Goal: Task Accomplishment & Management: Manage account settings

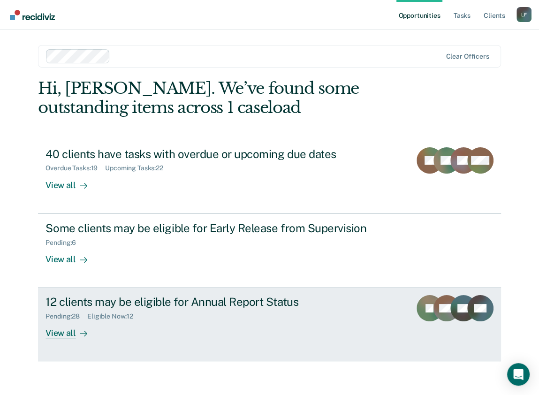
click at [73, 319] on div "Pending : 28" at bounding box center [66, 316] width 42 height 8
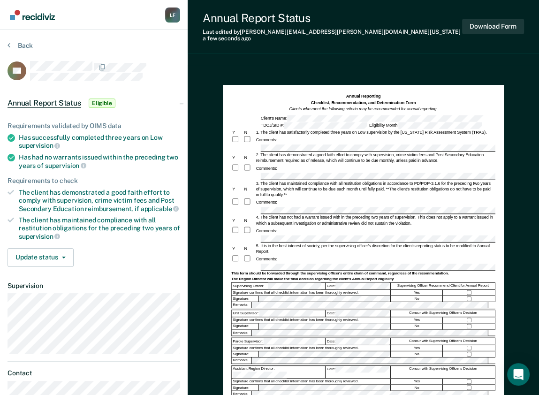
click at [250, 254] on div at bounding box center [249, 258] width 12 height 8
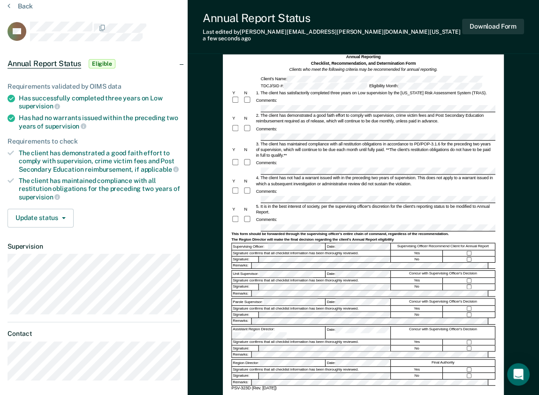
scroll to position [112, 0]
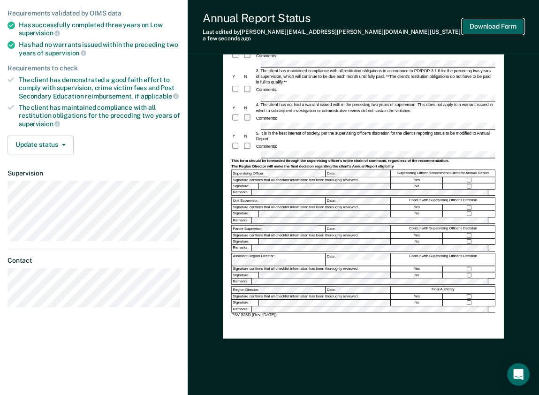
click at [503, 29] on button "Download Form" at bounding box center [493, 26] width 62 height 15
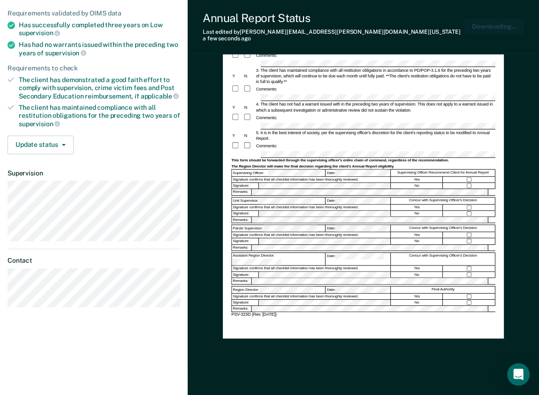
scroll to position [0, 0]
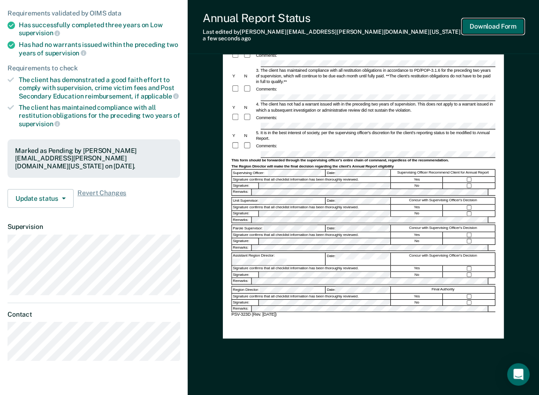
click at [498, 26] on button "Download Form" at bounding box center [493, 26] width 62 height 15
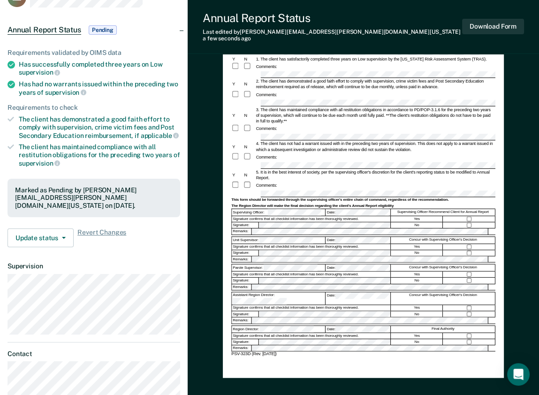
click at [135, 52] on ul "Requirements validated by OIMS data Has successfully completed three years on L…" at bounding box center [93, 108] width 172 height 119
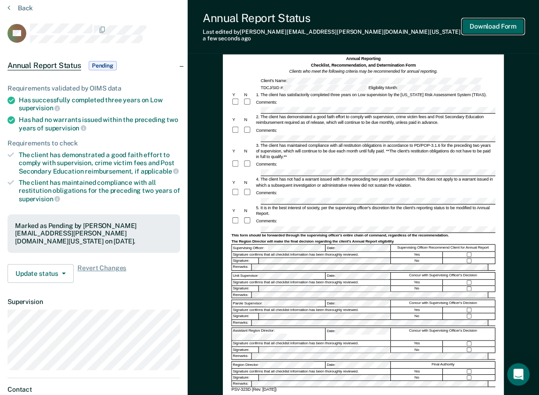
click at [493, 23] on button "Download Form" at bounding box center [493, 26] width 62 height 15
click at [330, 24] on div "Annual Report Status" at bounding box center [331, 18] width 259 height 14
click at [17, 7] on button "Back" at bounding box center [19, 8] width 25 height 8
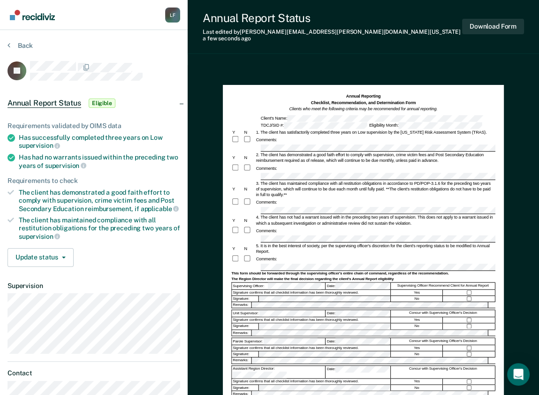
click at [215, 24] on div "Annual Report Status Last edited by [PERSON_NAME][EMAIL_ADDRESS][PERSON_NAME][D…" at bounding box center [331, 26] width 259 height 31
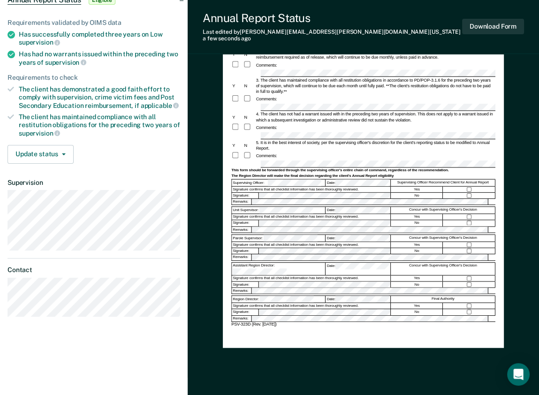
scroll to position [112, 0]
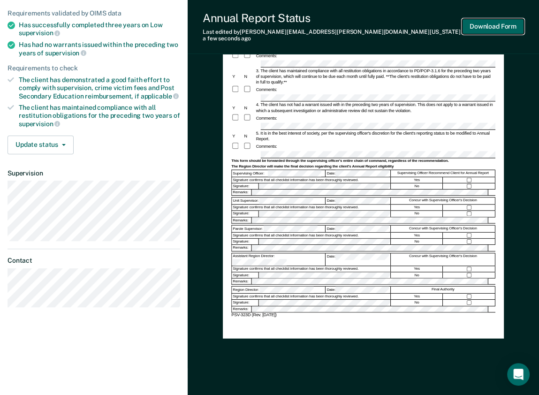
click at [495, 21] on button "Download Form" at bounding box center [493, 26] width 62 height 15
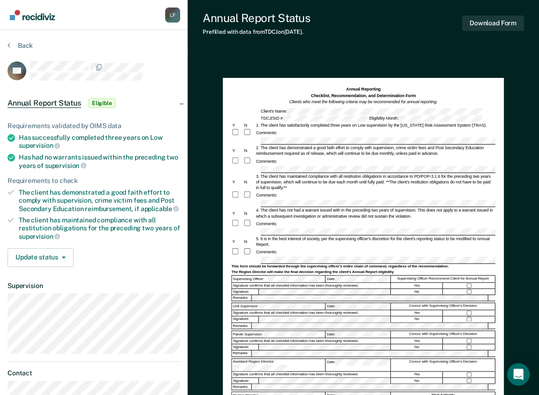
click at [247, 155] on div "Y N 2. The client has demonstrated a good faith effort to comply with supervisi…" at bounding box center [363, 150] width 264 height 11
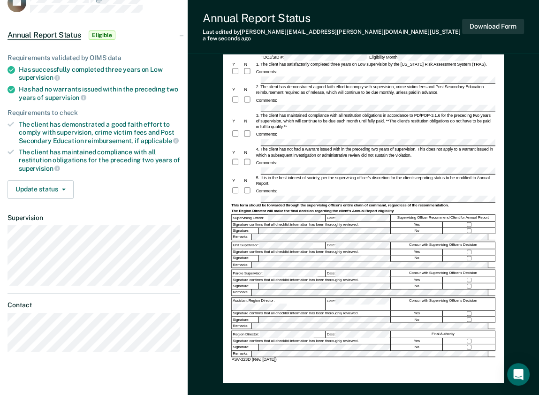
scroll to position [75, 0]
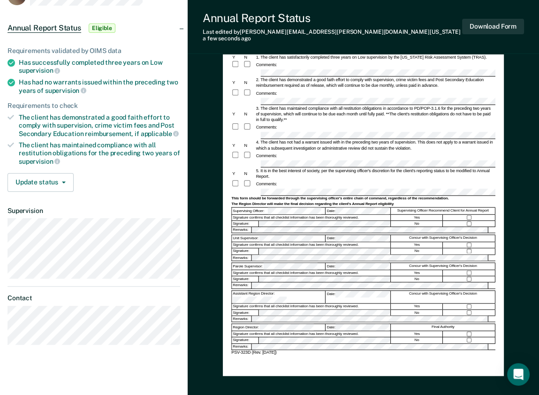
click at [263, 303] on div "Signature confirms that all checklist information has been thoroughly reviewed." at bounding box center [311, 306] width 159 height 6
click at [499, 20] on button "Download Form" at bounding box center [493, 26] width 62 height 15
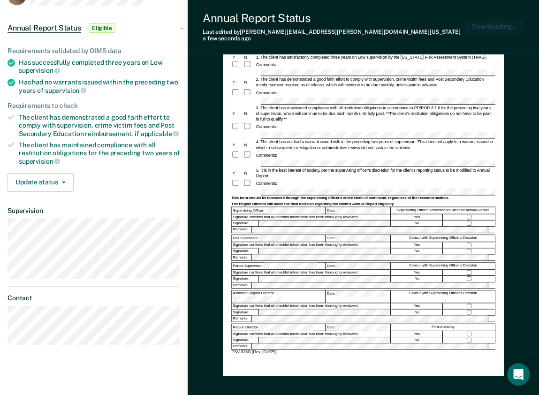
scroll to position [0, 0]
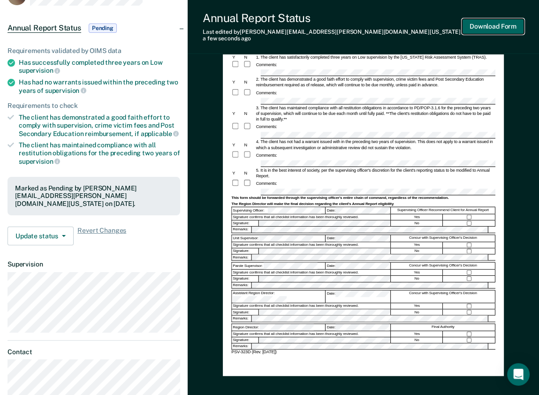
click at [486, 22] on button "Download Form" at bounding box center [493, 26] width 62 height 15
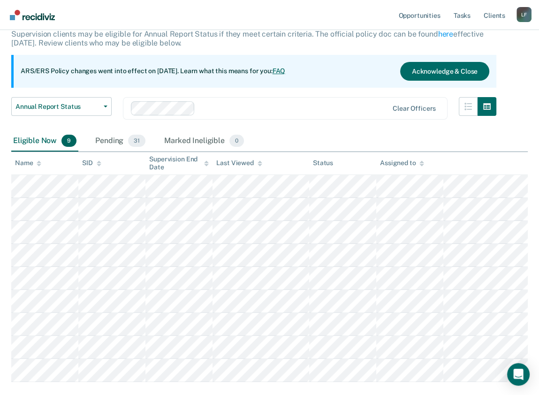
scroll to position [2, 0]
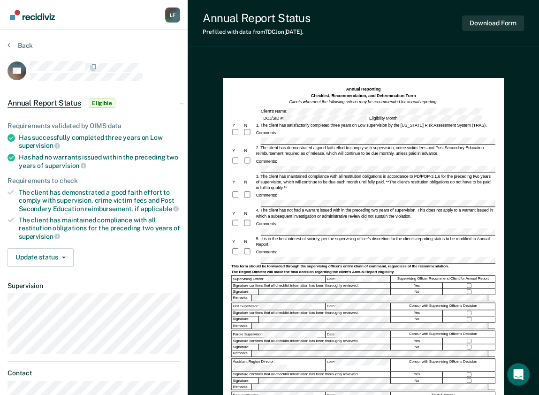
click at [112, 58] on div "Back" at bounding box center [93, 51] width 172 height 20
click at [301, 373] on div "Signature confirms that all checklist information has been thoroughly reviewed." at bounding box center [311, 374] width 159 height 6
click at [277, 303] on div "Unit Supervisor: Date: Concur with Supervising Officer's Decision" at bounding box center [363, 306] width 264 height 7
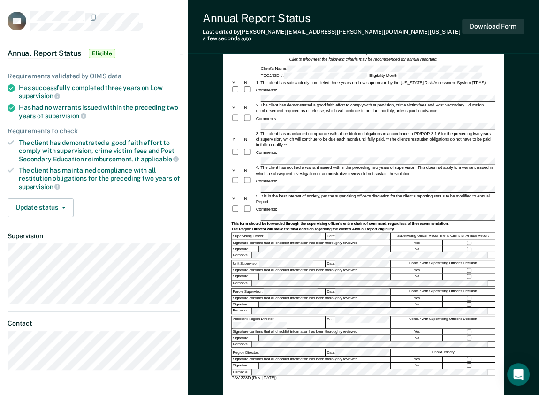
scroll to position [112, 0]
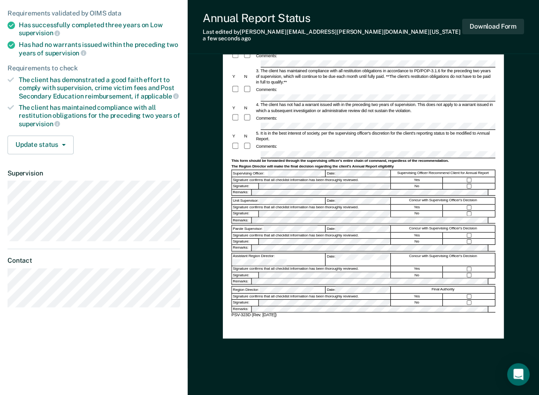
click at [255, 253] on div "Assistant Region Director:" at bounding box center [278, 259] width 93 height 12
click at [251, 266] on div "Signature confirms that all checklist information has been thoroughly reviewed." at bounding box center [311, 269] width 159 height 6
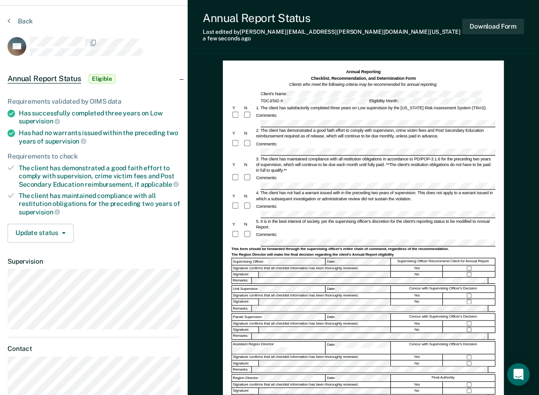
scroll to position [0, 0]
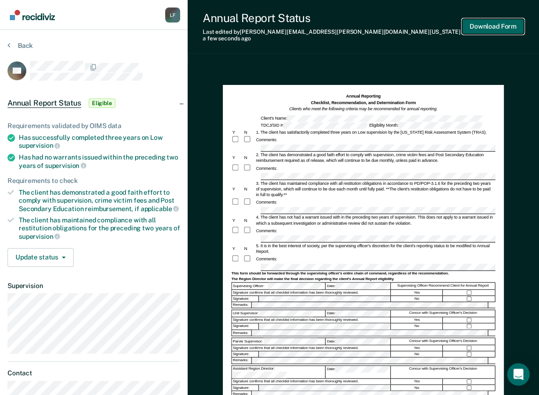
click at [486, 22] on button "Download Form" at bounding box center [493, 26] width 62 height 15
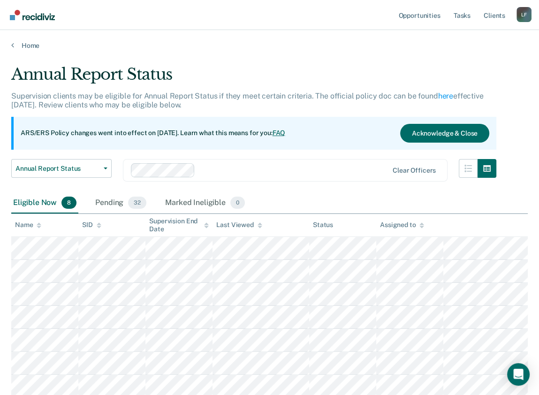
scroll to position [2, 0]
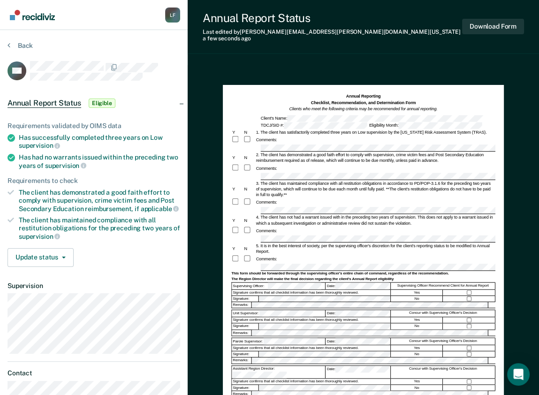
click at [75, 183] on ul "Requirements validated by OIMS data Has successfully completed three years on L…" at bounding box center [93, 181] width 172 height 119
click at [60, 174] on ul "Requirements validated by OIMS data Has successfully completed three years on L…" at bounding box center [93, 181] width 172 height 119
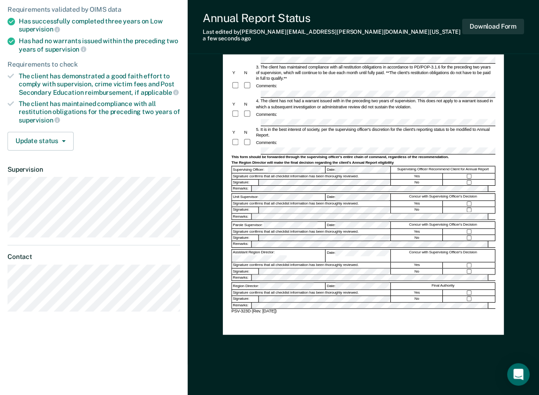
scroll to position [122, 0]
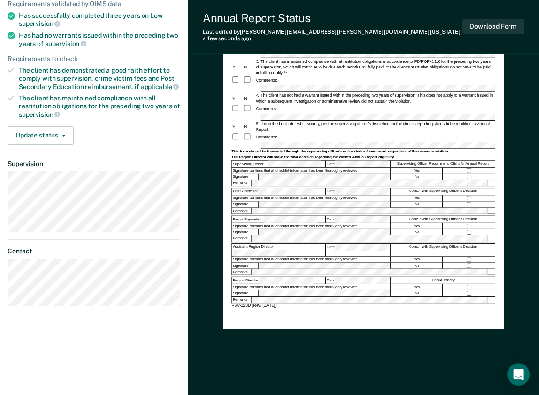
click at [268, 284] on div "Signature confirms that all checklist information has been thoroughly reviewed." at bounding box center [311, 287] width 159 height 6
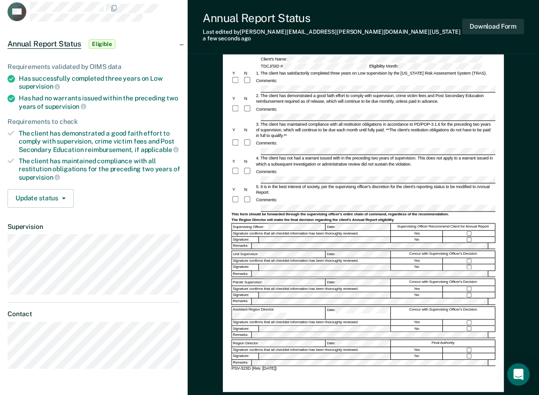
scroll to position [0, 0]
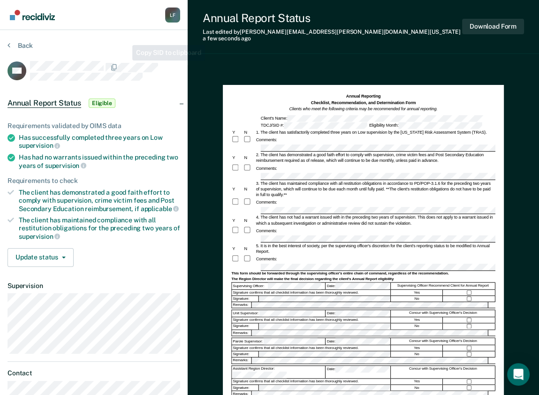
click at [124, 58] on div "Back" at bounding box center [93, 51] width 172 height 20
drag, startPoint x: 231, startPoint y: 24, endPoint x: 253, endPoint y: 28, distance: 22.3
click at [231, 24] on div "Annual Report Status Last edited by [PERSON_NAME][EMAIL_ADDRESS][PERSON_NAME][D…" at bounding box center [331, 26] width 259 height 31
click at [480, 22] on button "Download Form" at bounding box center [493, 26] width 62 height 15
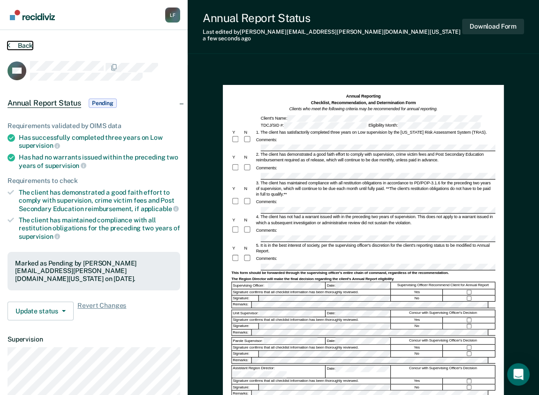
click at [22, 45] on button "Back" at bounding box center [19, 45] width 25 height 8
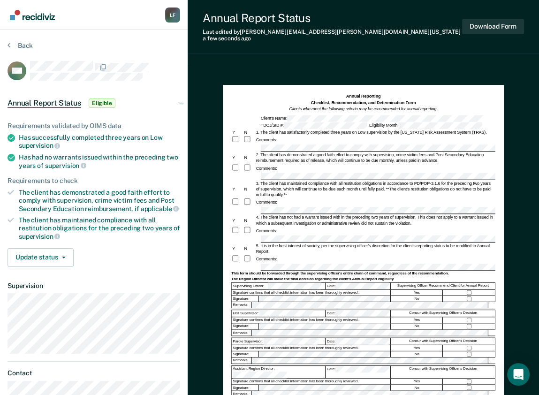
click at [248, 247] on div "Y N 5. It is in the best interest of society, per the supervising officer's dis…" at bounding box center [363, 247] width 264 height 11
click at [281, 165] on div "Comments:" at bounding box center [363, 168] width 264 height 8
click at [465, 295] on div at bounding box center [469, 298] width 52 height 6
click at [313, 310] on div "Unit Supervisor:" at bounding box center [278, 313] width 93 height 7
click at [241, 310] on form "Annual Reporting Checklist, Recommendation, and Determination Form Clients who …" at bounding box center [363, 261] width 264 height 337
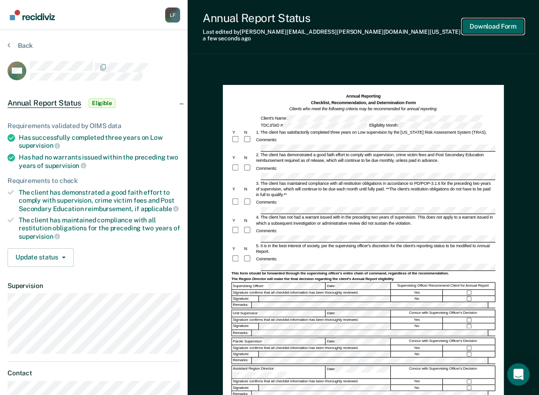
click at [512, 21] on button "Download Form" at bounding box center [493, 26] width 62 height 15
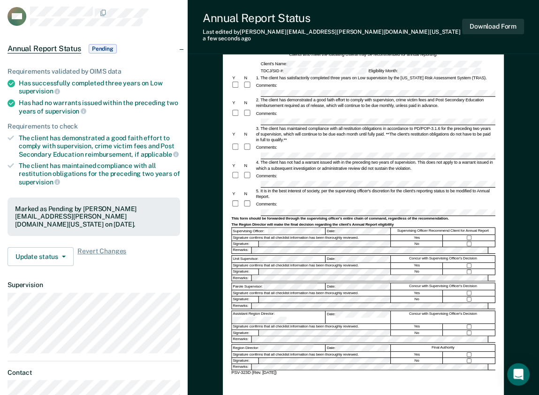
scroll to position [112, 0]
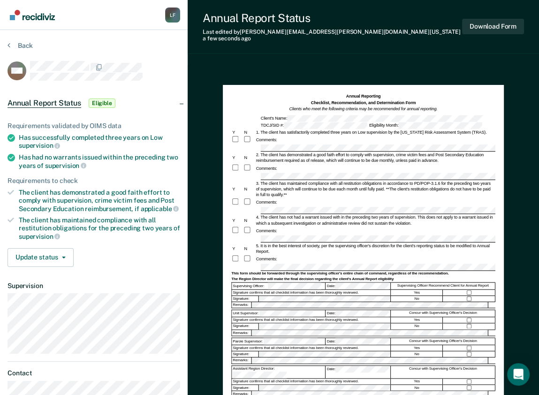
click at [21, 2] on link "Go to Recidiviz Home" at bounding box center [32, 15] width 50 height 30
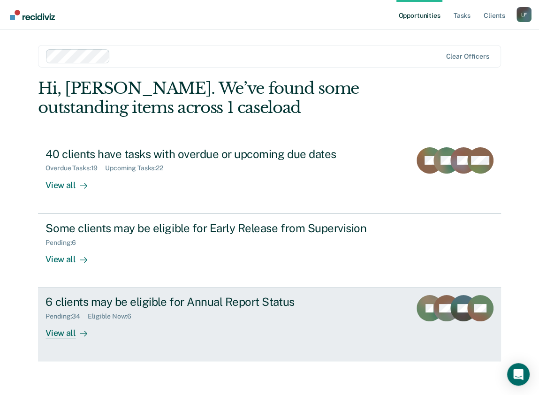
click at [59, 307] on div "6 clients may be eligible for Annual Report Status" at bounding box center [209, 302] width 329 height 14
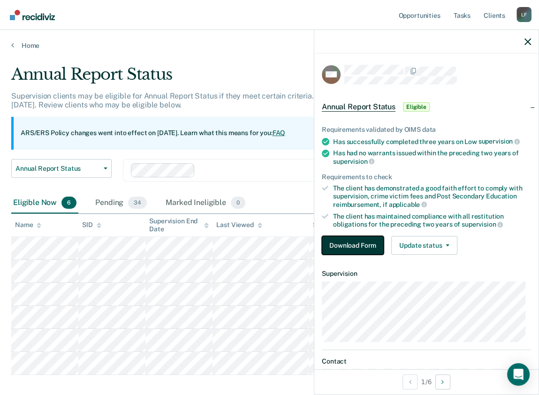
click at [359, 242] on button "Download Form" at bounding box center [353, 245] width 62 height 19
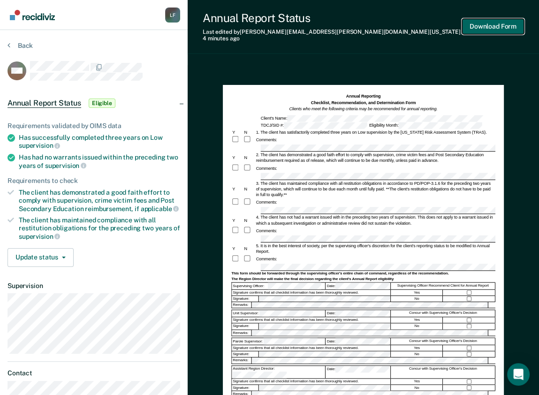
click at [486, 26] on button "Download Form" at bounding box center [493, 26] width 62 height 15
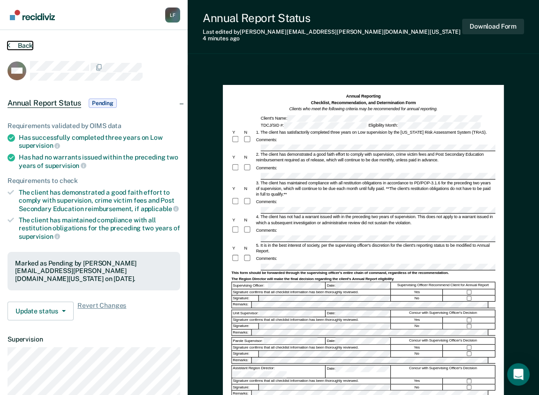
click at [18, 45] on button "Back" at bounding box center [19, 45] width 25 height 8
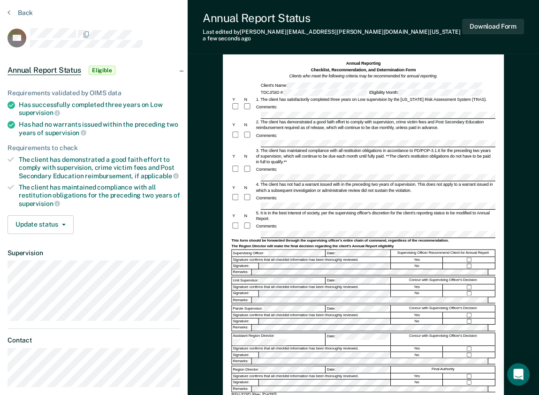
scroll to position [75, 0]
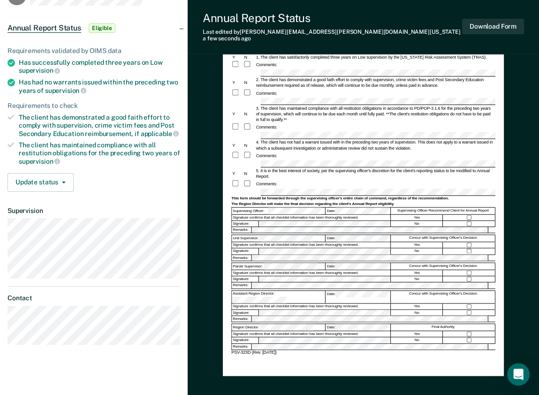
click at [350, 242] on div "Signature confirms that all checklist information has been thoroughly reviewed." at bounding box center [311, 245] width 159 height 6
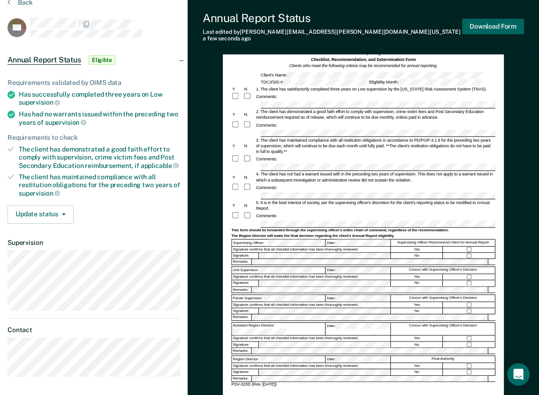
scroll to position [0, 0]
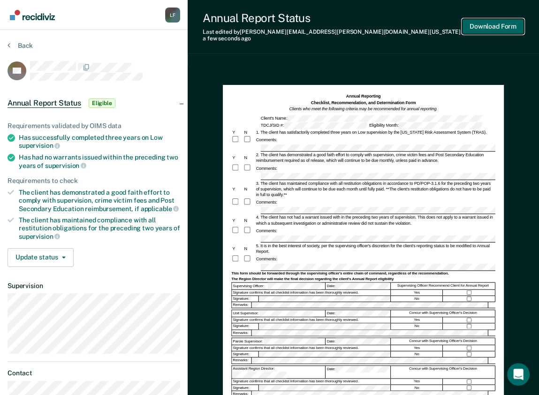
click at [513, 29] on button "Download Form" at bounding box center [493, 26] width 62 height 15
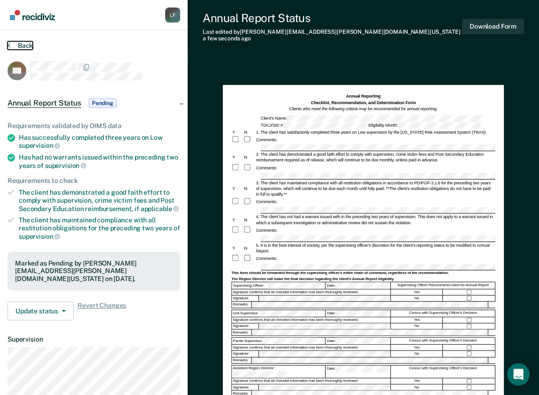
click at [20, 45] on button "Back" at bounding box center [19, 45] width 25 height 8
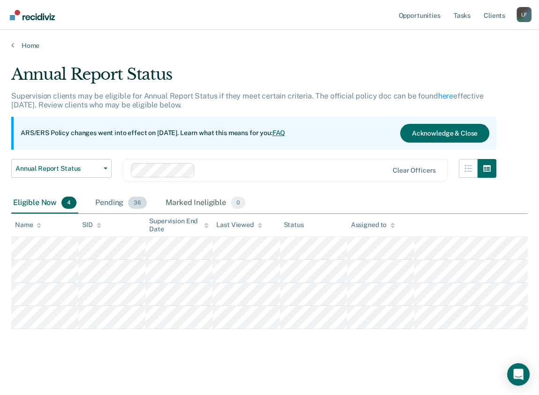
click at [139, 201] on span "36" at bounding box center [137, 202] width 19 height 12
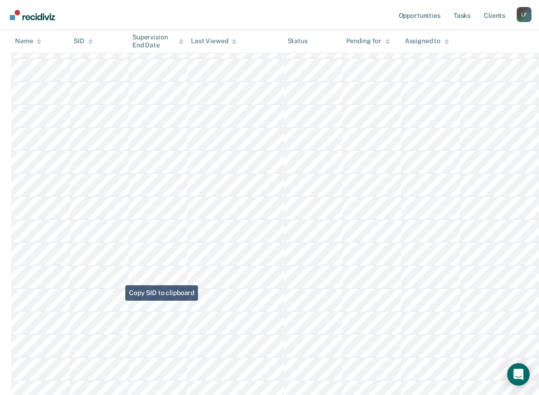
scroll to position [735, 0]
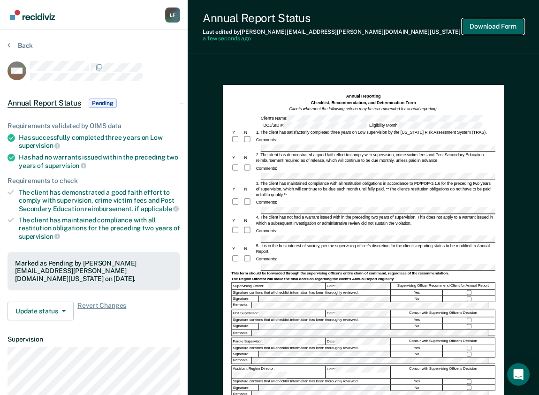
click at [490, 24] on button "Download Form" at bounding box center [493, 26] width 62 height 15
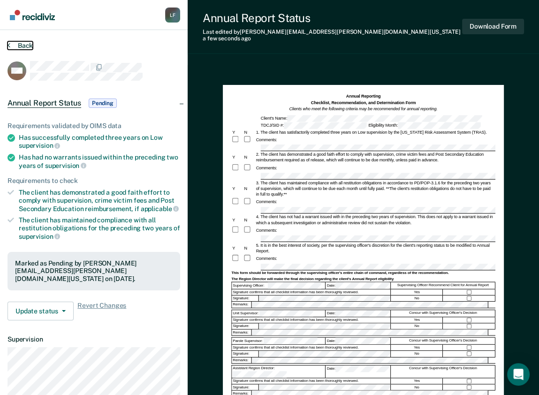
click at [28, 45] on button "Back" at bounding box center [19, 45] width 25 height 8
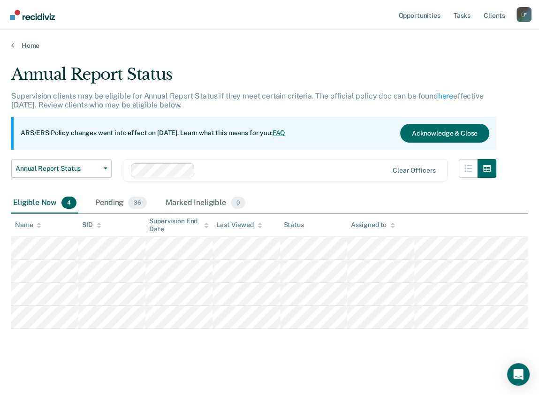
click at [45, 199] on div "Eligible Now 4" at bounding box center [44, 203] width 67 height 21
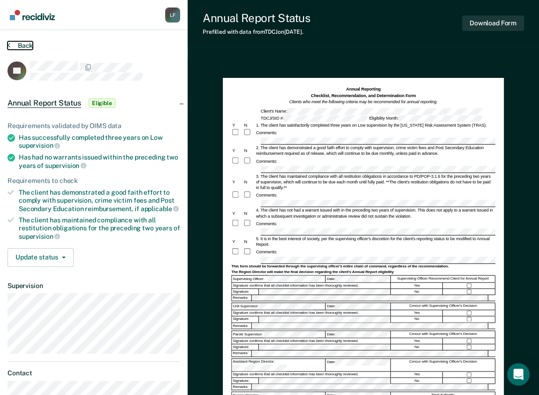
click at [21, 45] on button "Back" at bounding box center [19, 45] width 25 height 8
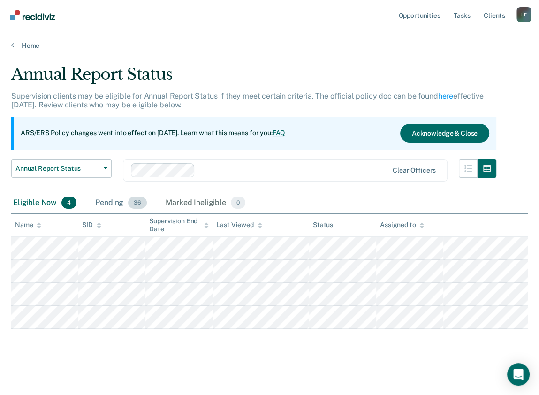
click at [115, 202] on div "Pending 36" at bounding box center [120, 203] width 55 height 21
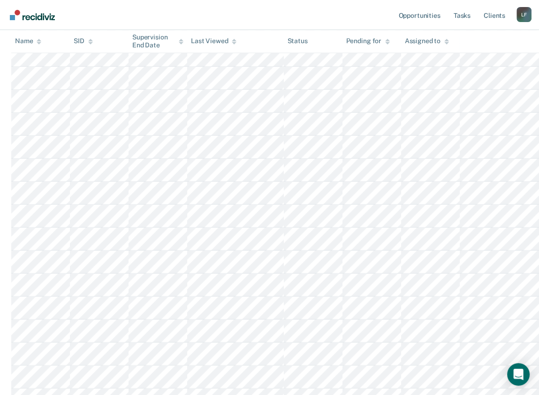
scroll to position [712, 0]
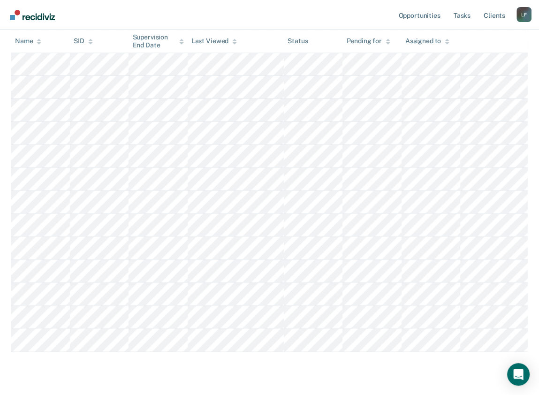
click at [27, 3] on link "Go to Recidiviz Home" at bounding box center [32, 15] width 50 height 30
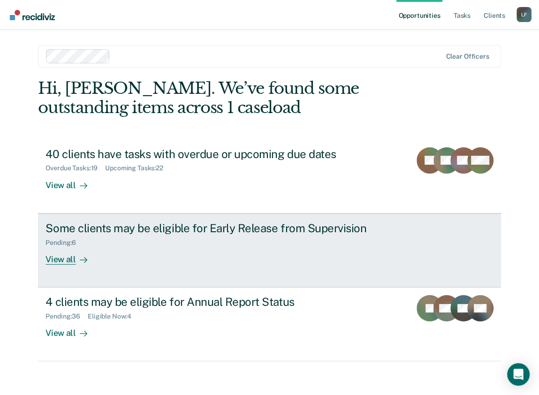
click at [90, 241] on div "Pending : 6" at bounding box center [209, 241] width 329 height 12
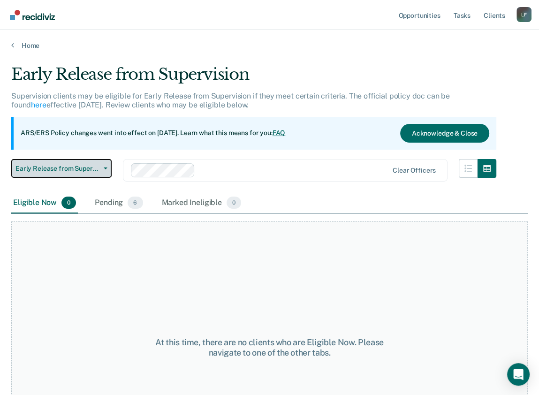
click at [49, 169] on span "Early Release from Supervision" at bounding box center [57, 169] width 84 height 8
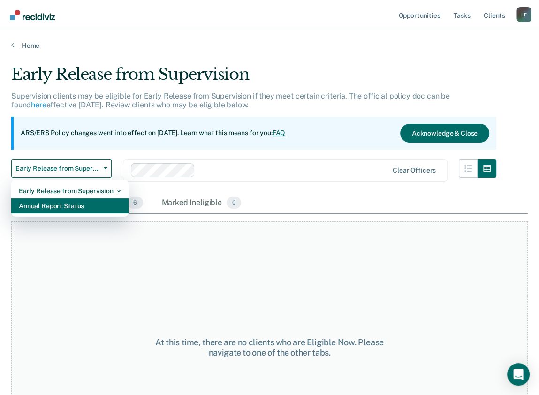
click at [59, 204] on div "Annual Report Status" at bounding box center [70, 205] width 102 height 15
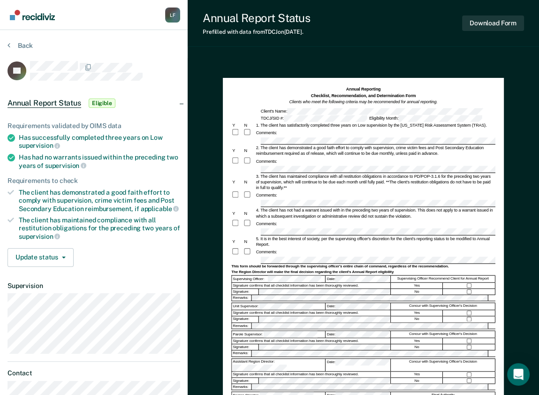
click at [24, 2] on link "Go to Recidiviz Home" at bounding box center [32, 15] width 50 height 30
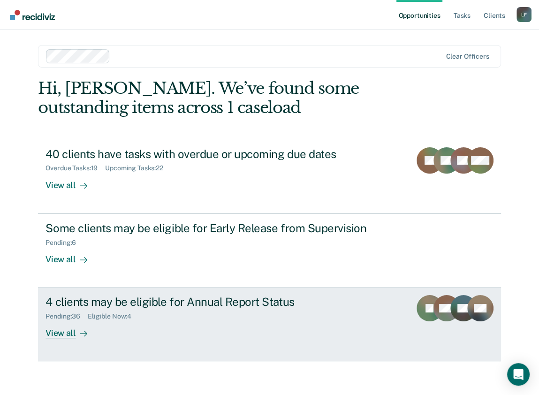
click at [84, 298] on div "4 clients may be eligible for Annual Report Status" at bounding box center [209, 302] width 329 height 14
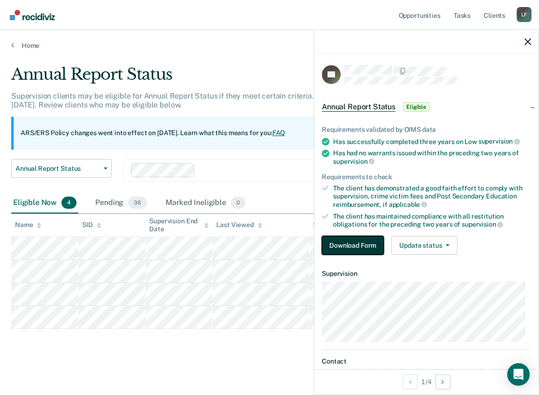
click at [359, 242] on button "Download Form" at bounding box center [353, 245] width 62 height 19
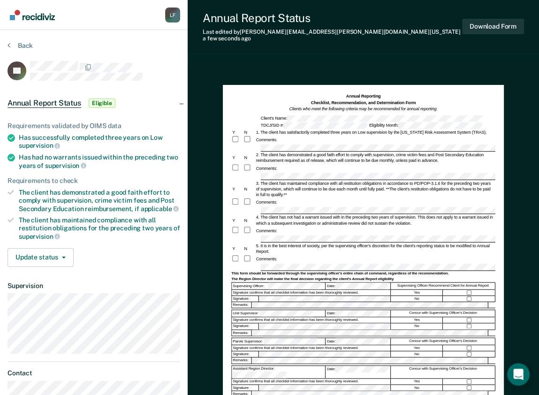
scroll to position [122, 0]
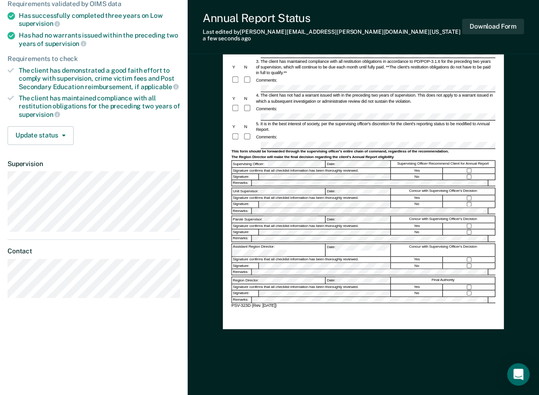
click at [277, 284] on div "Signature confirms that all checklist information has been thoroughly reviewed." at bounding box center [311, 287] width 159 height 6
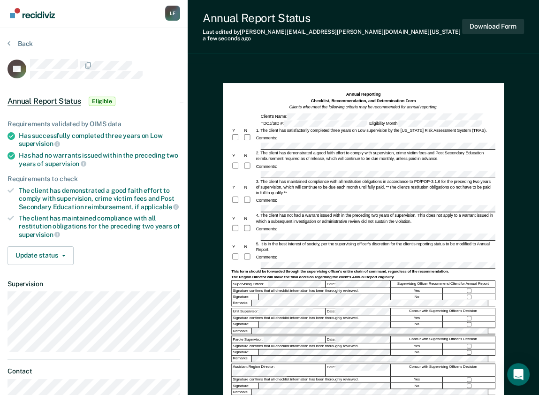
scroll to position [0, 0]
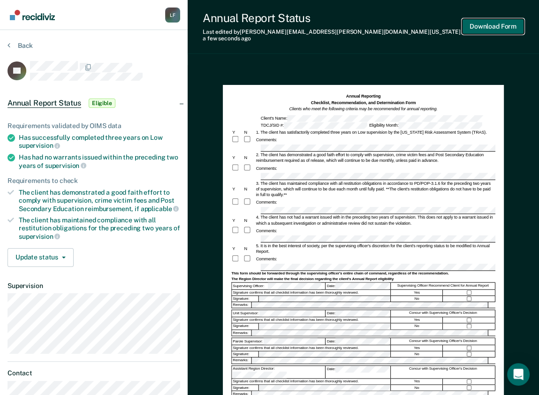
click at [499, 30] on button "Download Form" at bounding box center [493, 26] width 62 height 15
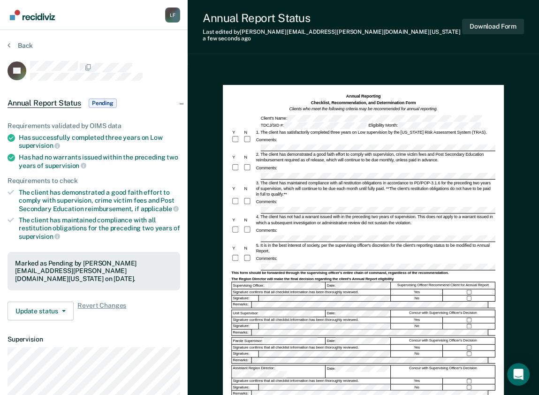
drag, startPoint x: 12, startPoint y: 241, endPoint x: 4, endPoint y: 255, distance: 16.2
click at [12, 241] on div "Requirements validated by OIMS data Has successfully completed three years on L…" at bounding box center [93, 217] width 187 height 221
click at [469, 22] on button "Download Form" at bounding box center [493, 26] width 62 height 15
click at [312, 43] on div "Annual Report Status Last edited by [PERSON_NAME][EMAIL_ADDRESS][PERSON_NAME][D…" at bounding box center [362, 27] width 351 height 54
click at [21, 45] on button "Back" at bounding box center [19, 45] width 25 height 8
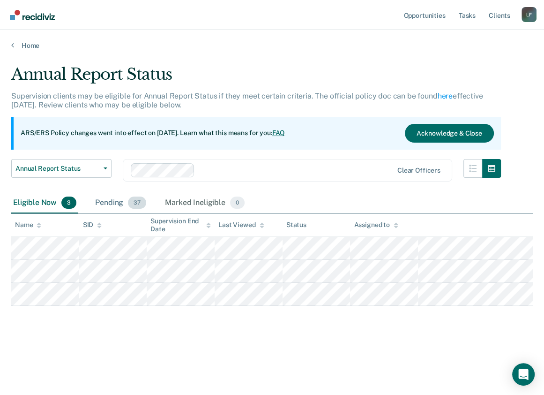
click at [112, 202] on div "Pending 37" at bounding box center [120, 203] width 55 height 21
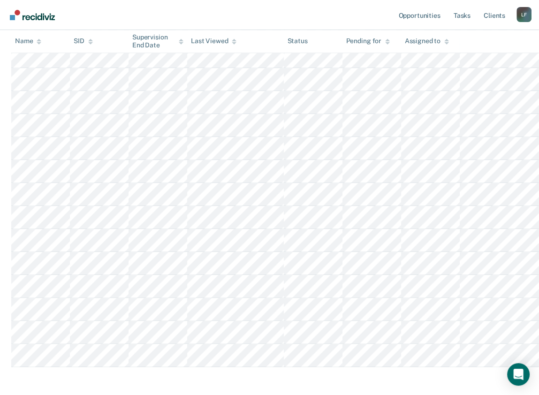
scroll to position [758, 0]
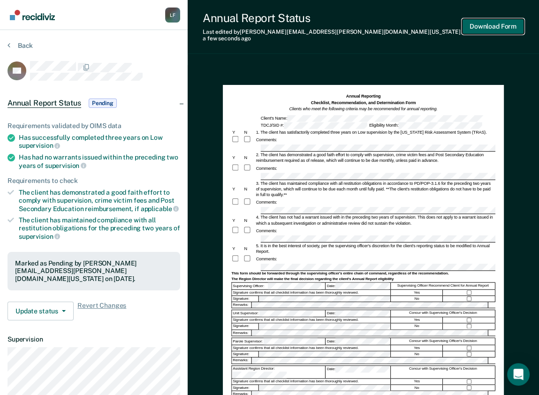
click at [495, 24] on button "Download Form" at bounding box center [493, 26] width 62 height 15
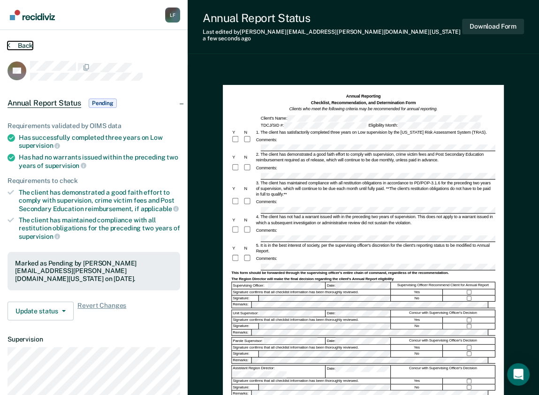
click at [21, 41] on button "Back" at bounding box center [19, 45] width 25 height 8
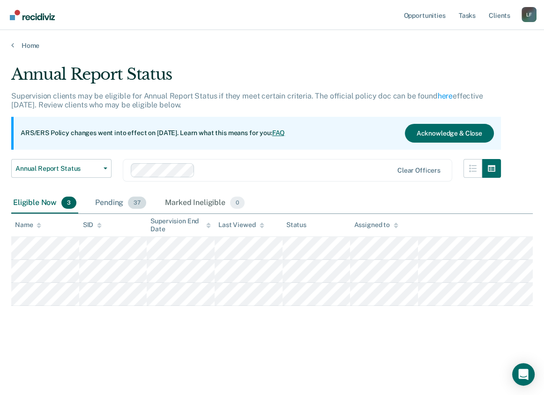
click at [112, 198] on div "Pending 37" at bounding box center [120, 203] width 55 height 21
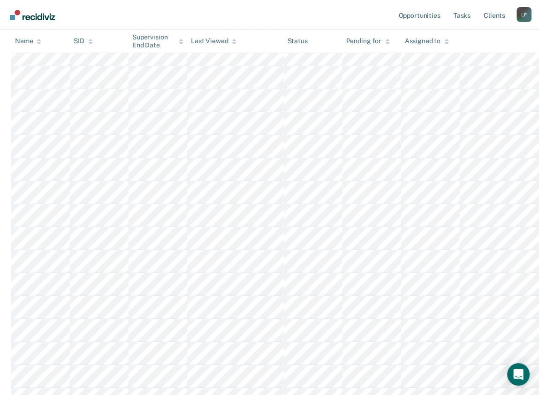
scroll to position [487, 0]
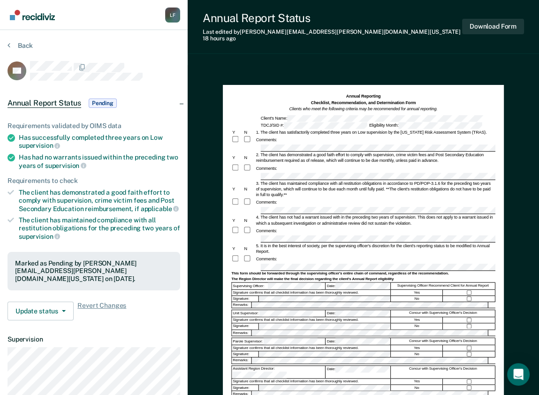
click at [465, 295] on div at bounding box center [469, 298] width 52 height 6
click at [499, 24] on button "Download Form" at bounding box center [493, 26] width 62 height 15
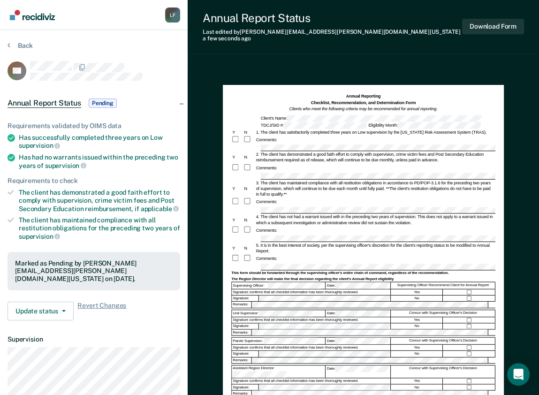
click at [16, 39] on section "Back KK Annual Report Status Pending Requirements validated by OIMS data Has su…" at bounding box center [93, 261] width 187 height 462
click at [15, 46] on button "Back" at bounding box center [19, 45] width 25 height 8
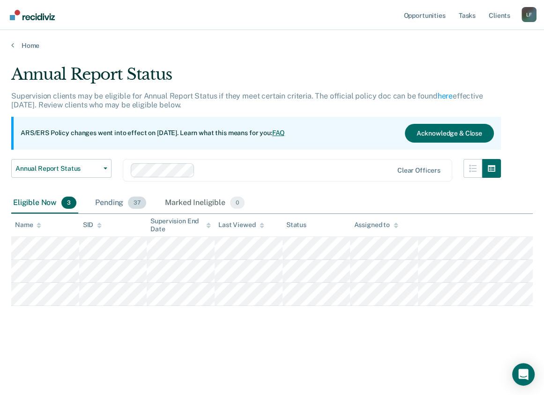
click at [112, 197] on div "Pending 37" at bounding box center [120, 203] width 55 height 21
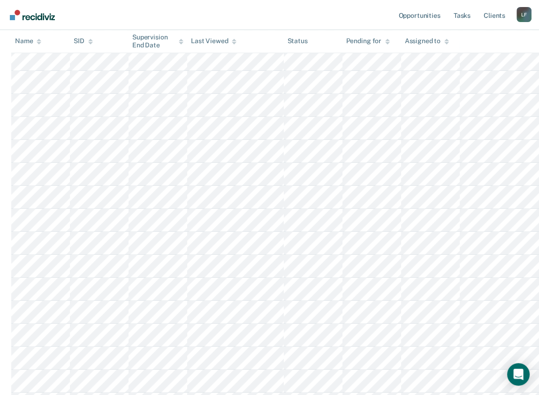
scroll to position [525, 0]
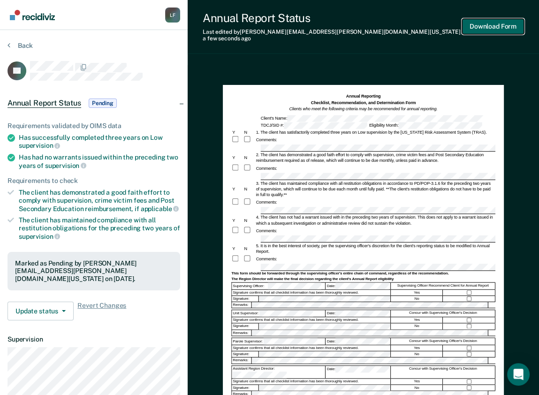
click at [506, 25] on button "Download Form" at bounding box center [493, 26] width 62 height 15
click at [24, 42] on button "Back" at bounding box center [19, 45] width 25 height 8
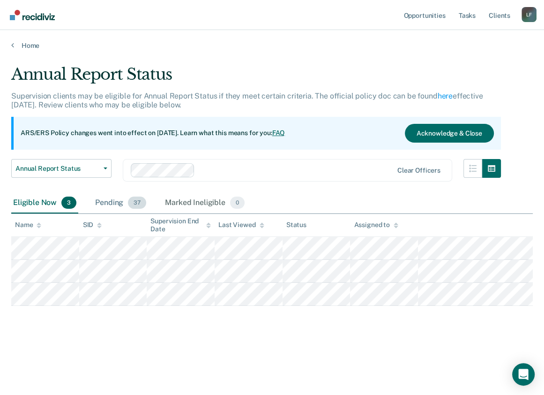
click at [121, 206] on div "Pending 37" at bounding box center [120, 203] width 55 height 21
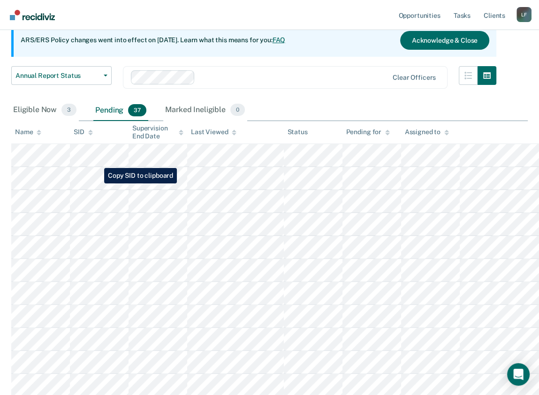
scroll to position [80, 0]
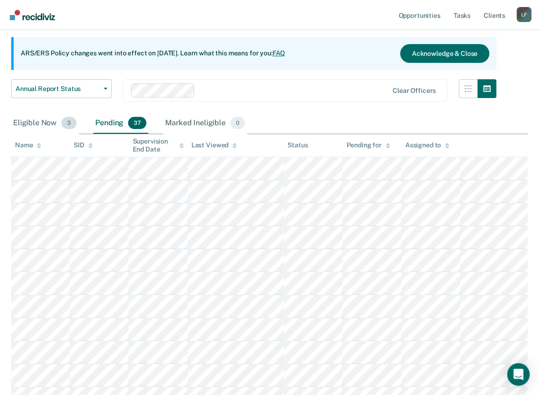
click at [40, 119] on div "Eligible Now 3" at bounding box center [44, 123] width 67 height 21
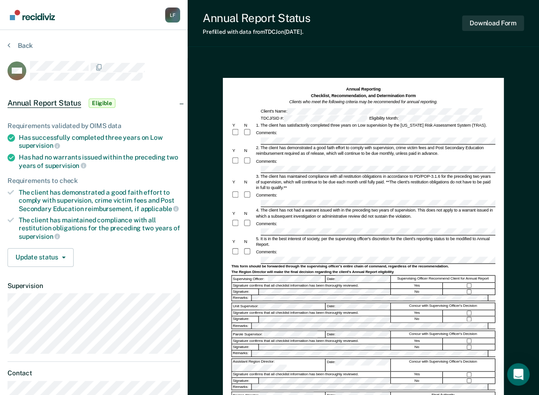
click at [21, 2] on link "Go to Recidiviz Home" at bounding box center [32, 15] width 50 height 30
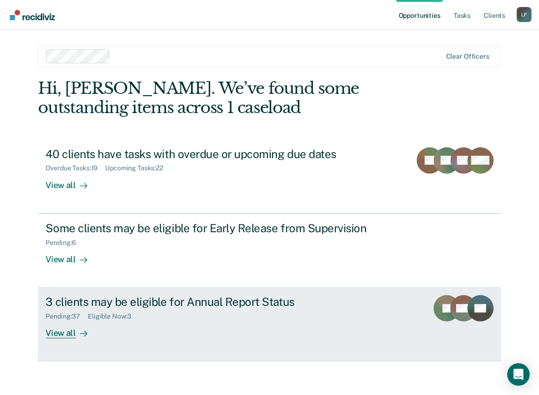
click at [89, 301] on div "3 clients may be eligible for Annual Report Status" at bounding box center [209, 302] width 329 height 14
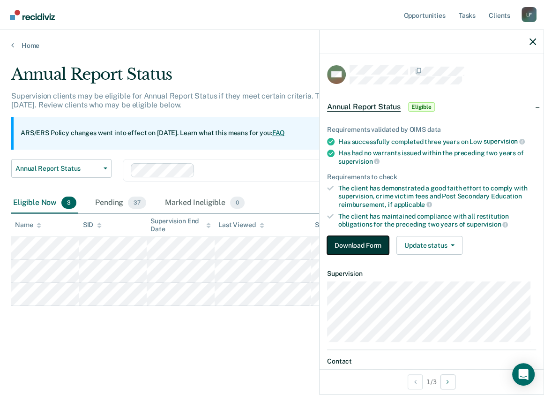
click at [347, 247] on button "Download Form" at bounding box center [358, 245] width 62 height 19
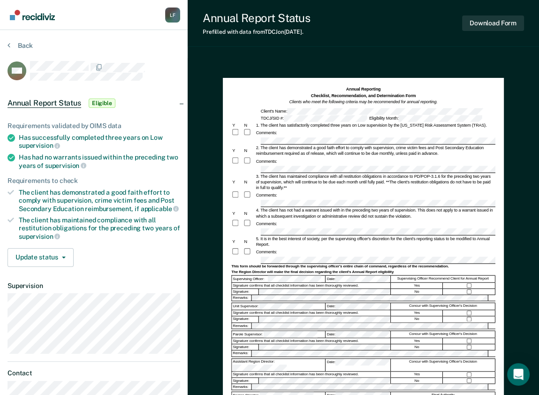
click at [248, 155] on div "Y N 2. The client has demonstrated a good faith effort to comply with supervisi…" at bounding box center [363, 150] width 264 height 11
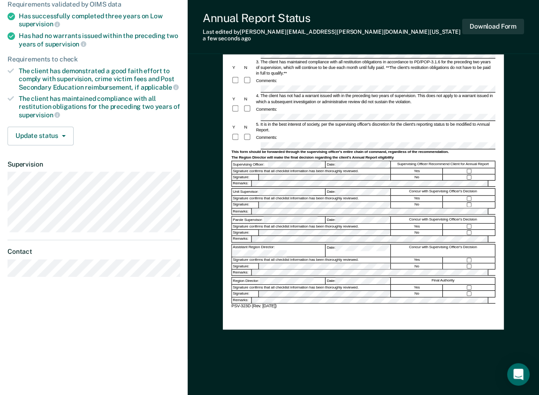
scroll to position [122, 0]
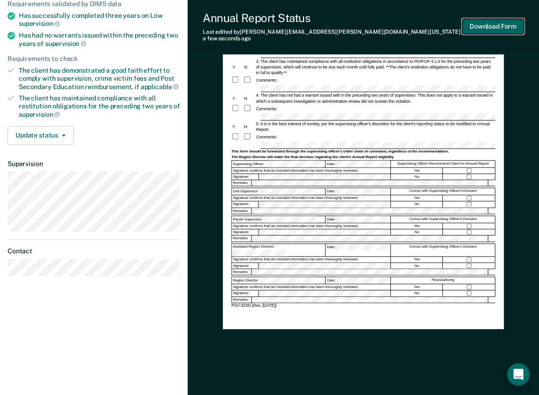
click at [493, 22] on button "Download Form" at bounding box center [493, 26] width 62 height 15
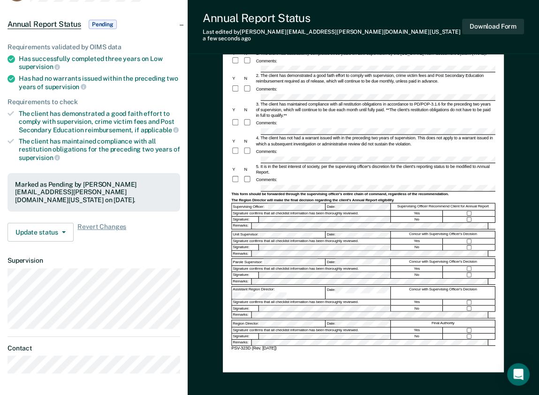
scroll to position [0, 0]
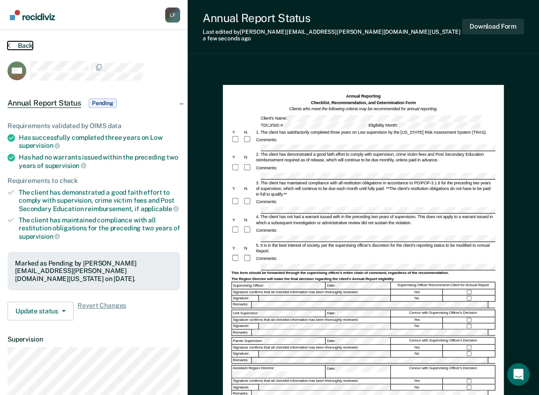
click at [26, 44] on button "Back" at bounding box center [19, 45] width 25 height 8
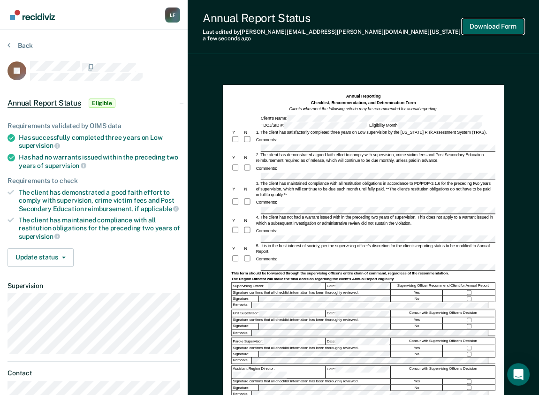
click at [504, 26] on button "Download Form" at bounding box center [493, 26] width 62 height 15
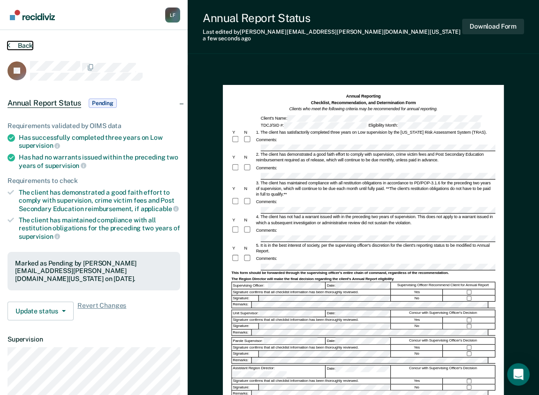
click at [17, 44] on button "Back" at bounding box center [19, 45] width 25 height 8
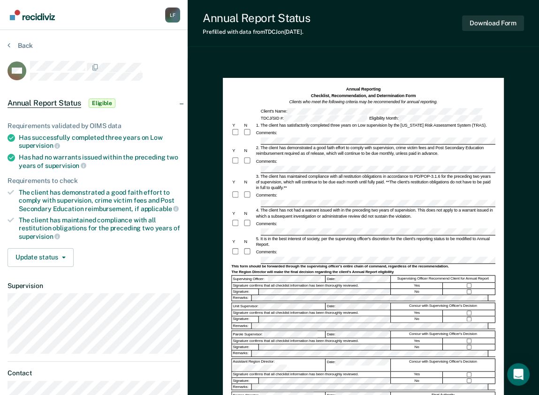
click at [27, 220] on div "The client has maintained compliance with all restitution obligations for the p…" at bounding box center [99, 228] width 161 height 24
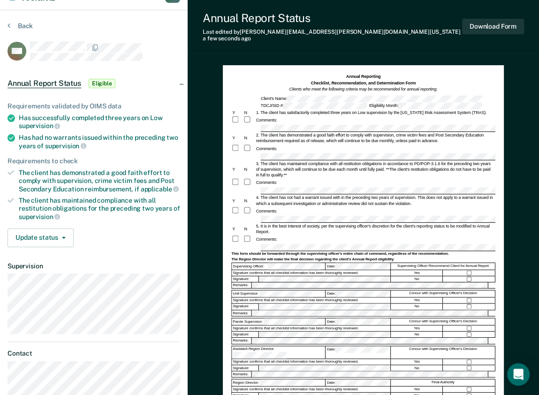
scroll to position [9, 0]
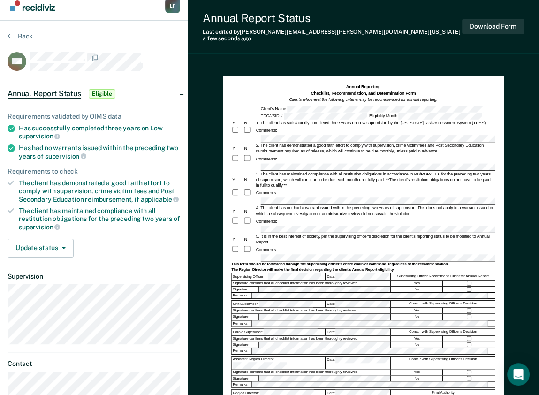
click at [37, 5] on img "Go to Recidiviz Home" at bounding box center [32, 5] width 45 height 10
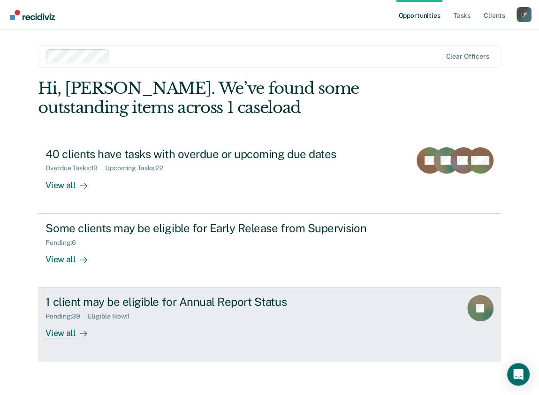
click at [68, 307] on div "1 client may be eligible for Annual Report Status" at bounding box center [209, 302] width 329 height 14
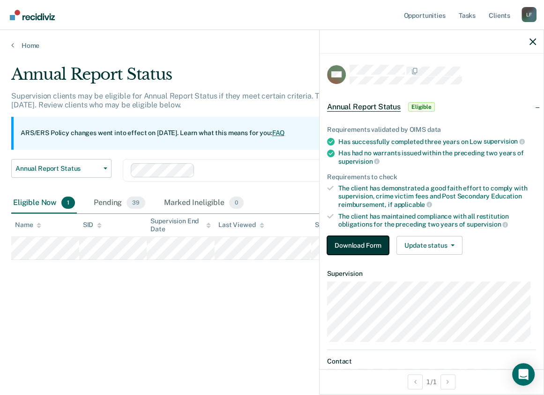
click at [362, 243] on button "Download Form" at bounding box center [358, 245] width 62 height 19
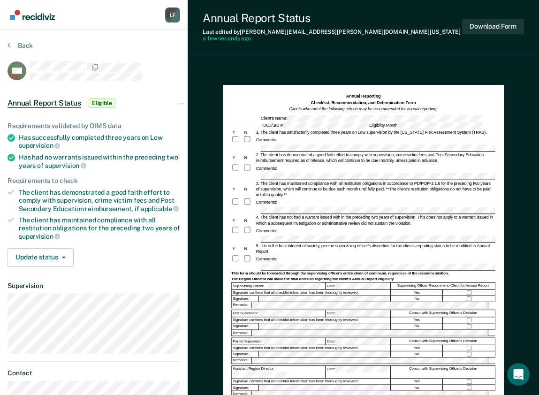
click at [253, 263] on div at bounding box center [363, 266] width 264 height 7
click at [502, 24] on button "Download Form" at bounding box center [493, 26] width 62 height 15
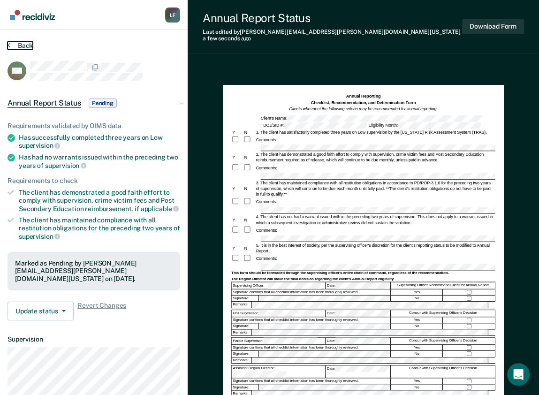
click at [31, 46] on button "Back" at bounding box center [19, 45] width 25 height 8
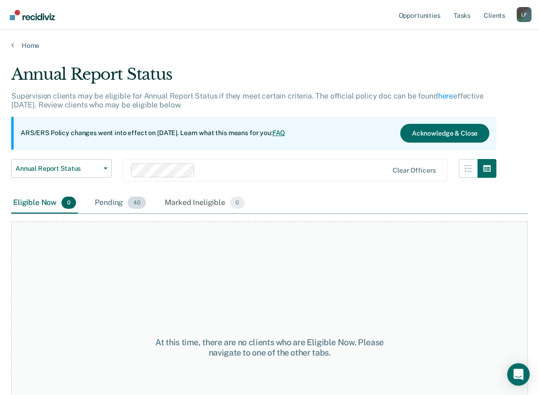
click at [115, 197] on div "Pending 40" at bounding box center [120, 203] width 55 height 21
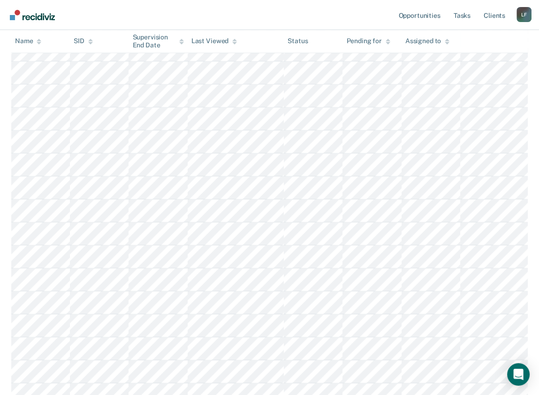
scroll to position [225, 0]
